Goal: Task Accomplishment & Management: Use online tool/utility

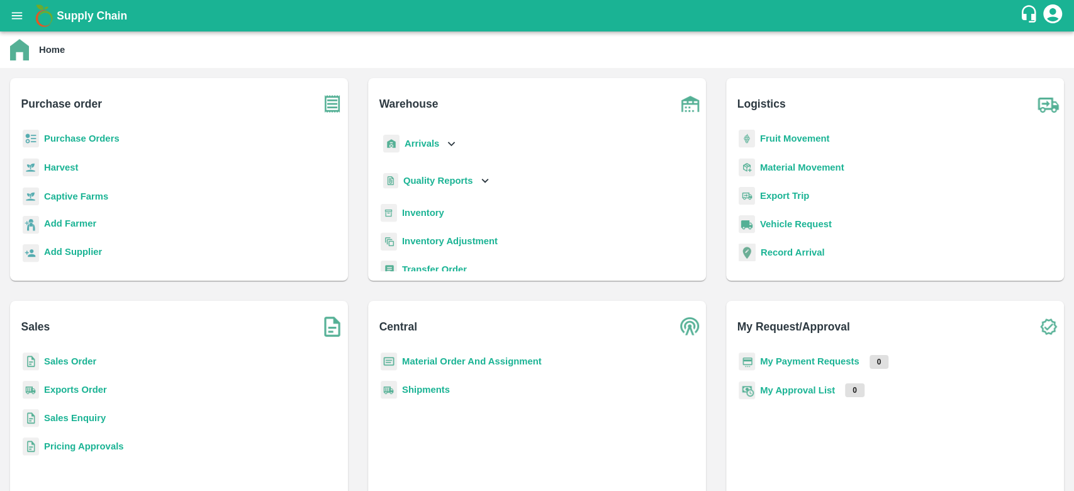
click at [72, 367] on b "Sales Enquiry" at bounding box center [75, 418] width 62 height 10
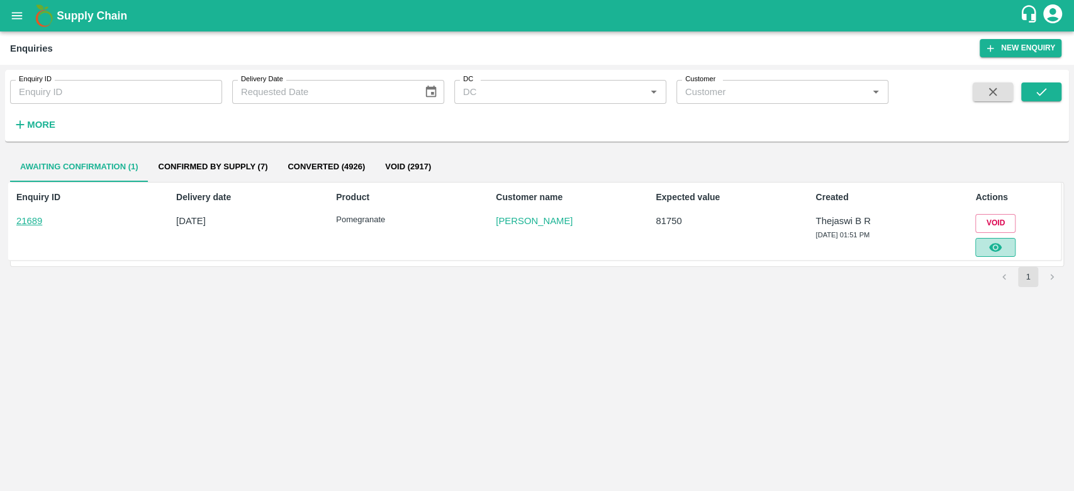
click at [805, 246] on button "button" at bounding box center [995, 247] width 40 height 19
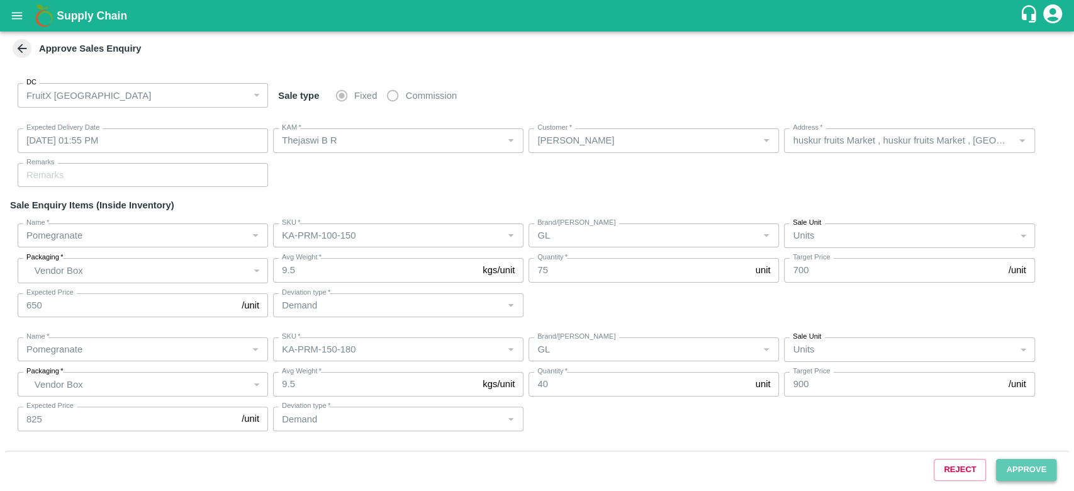
click at [805, 367] on button "Approve" at bounding box center [1026, 470] width 60 height 22
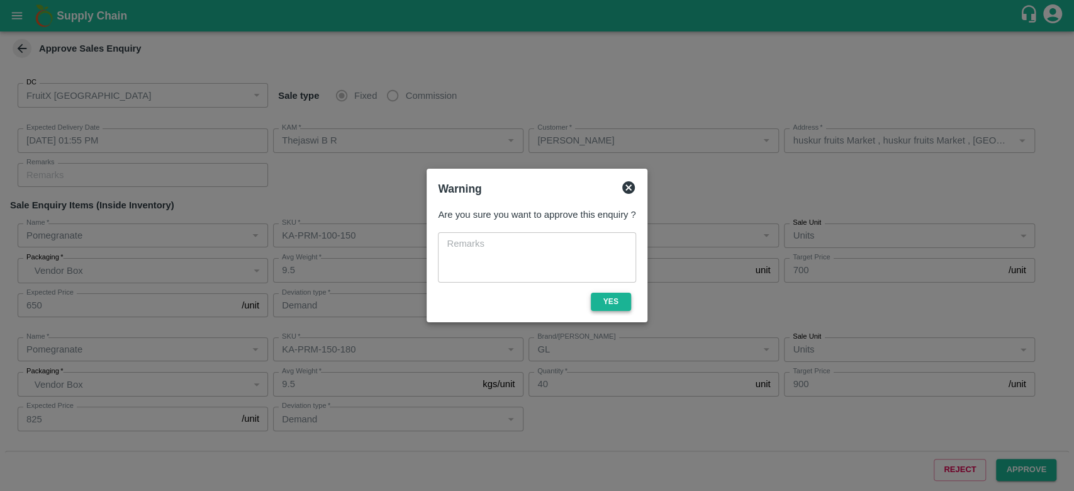
click at [616, 308] on button "Yes" at bounding box center [611, 301] width 40 height 18
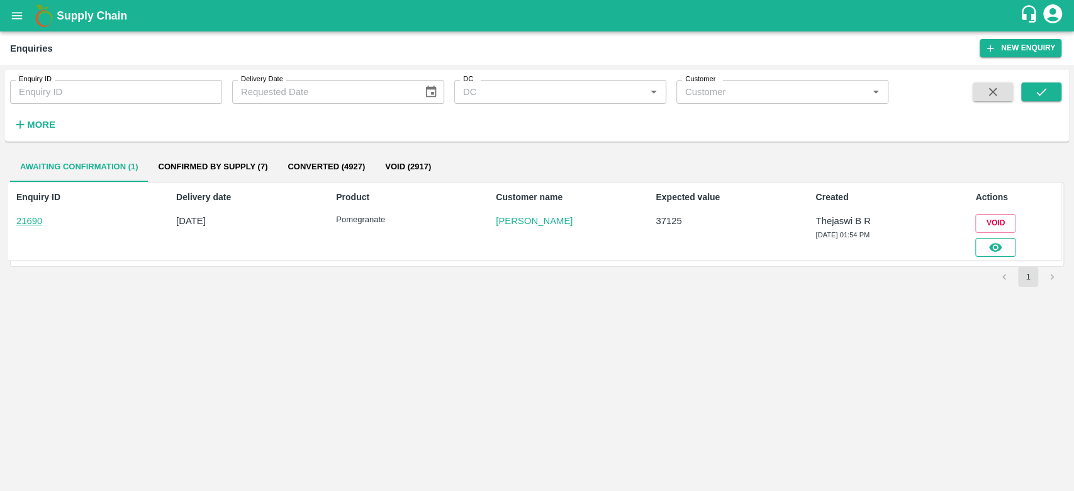
click at [1001, 248] on icon "button" at bounding box center [995, 247] width 13 height 9
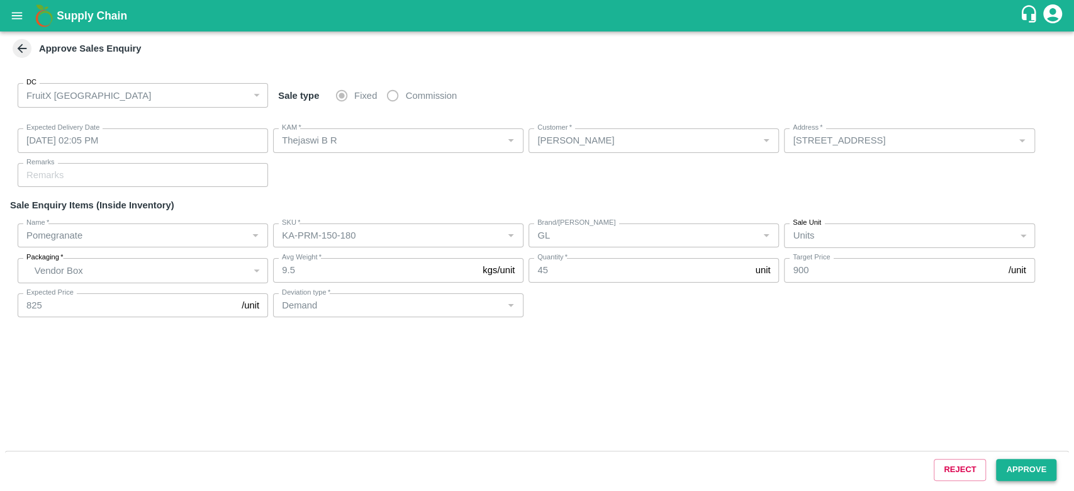
click at [1031, 465] on button "Approve" at bounding box center [1026, 470] width 60 height 22
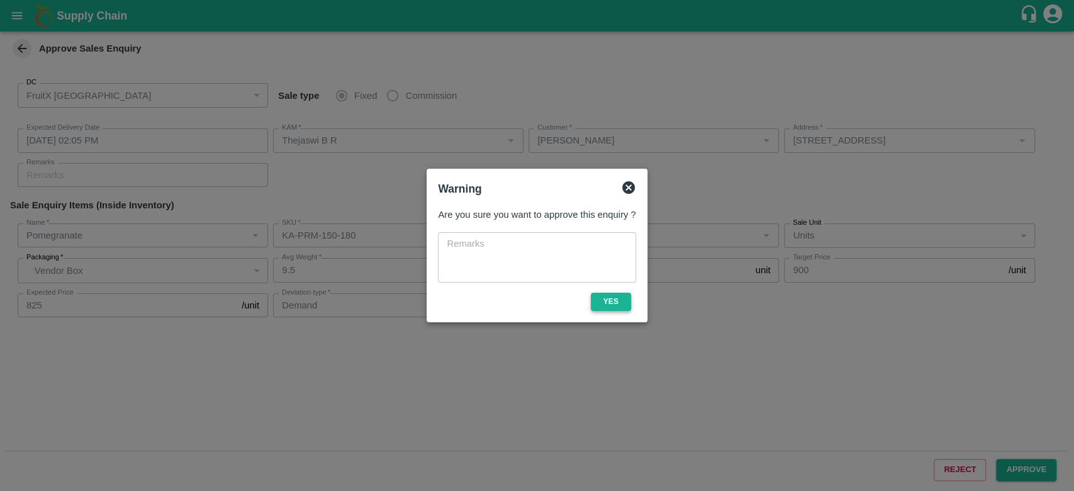
click at [613, 305] on button "Yes" at bounding box center [611, 301] width 40 height 18
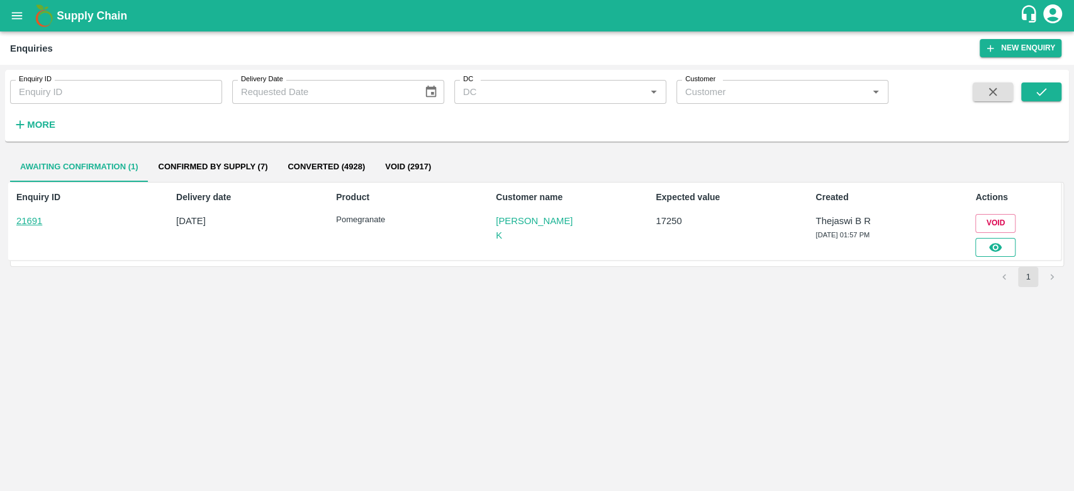
click at [985, 247] on button "button" at bounding box center [995, 247] width 40 height 19
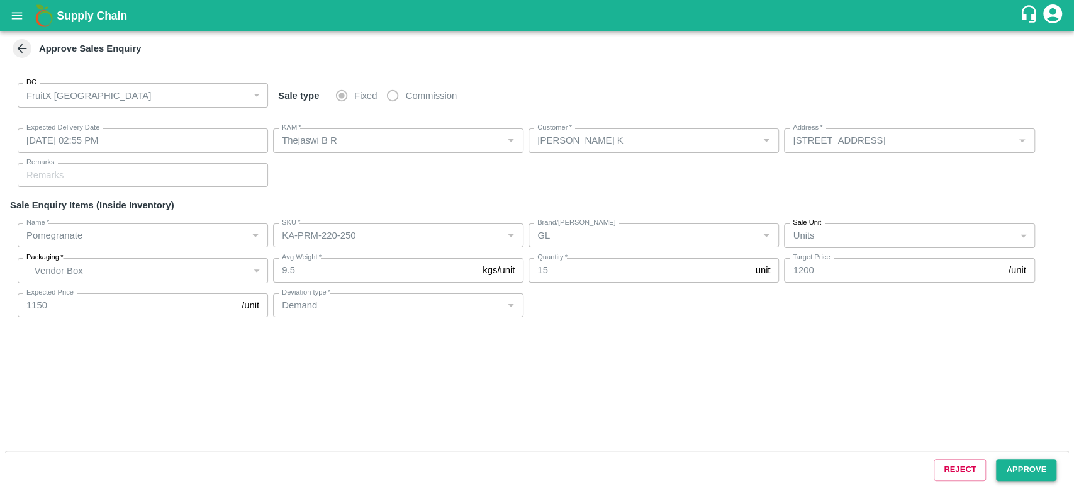
click at [1018, 464] on button "Approve" at bounding box center [1026, 470] width 60 height 22
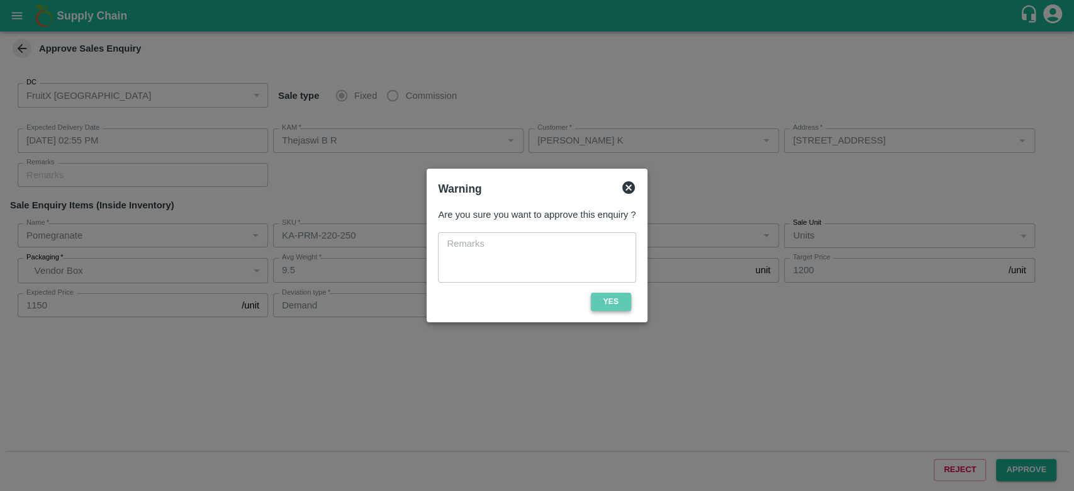
click at [610, 297] on button "Yes" at bounding box center [611, 301] width 40 height 18
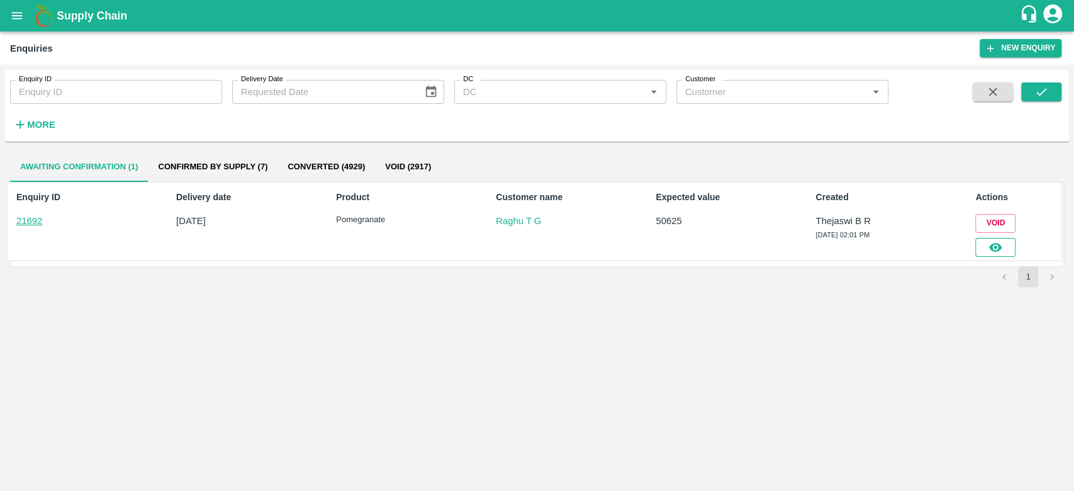
click at [995, 242] on icon "button" at bounding box center [995, 247] width 14 height 14
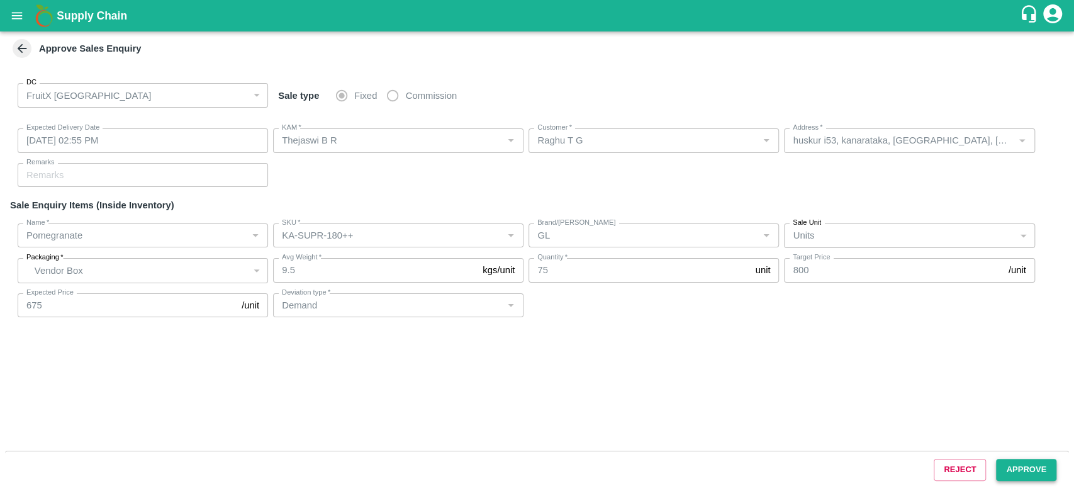
click at [1044, 471] on button "Approve" at bounding box center [1026, 470] width 60 height 22
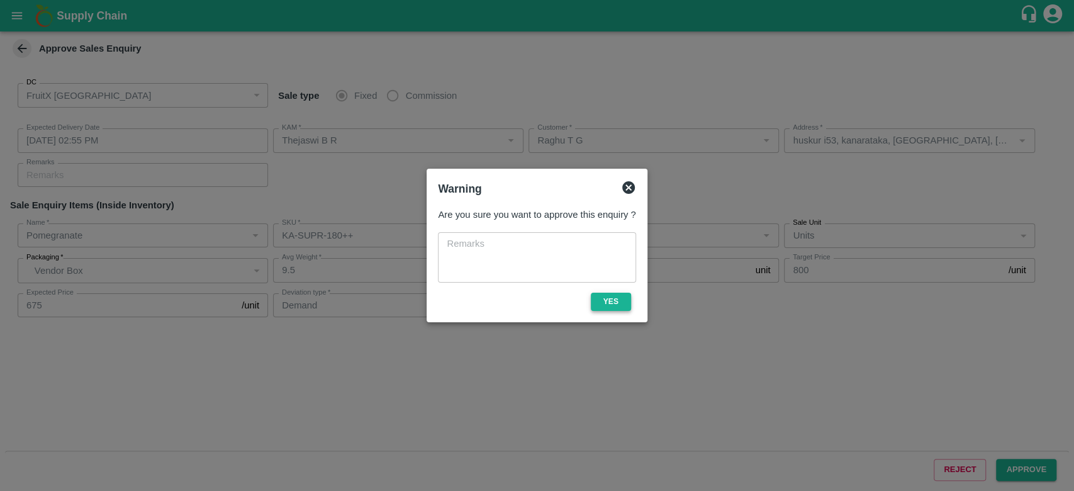
click at [606, 301] on button "Yes" at bounding box center [611, 301] width 40 height 18
